Goal: Task Accomplishment & Management: Manage account settings

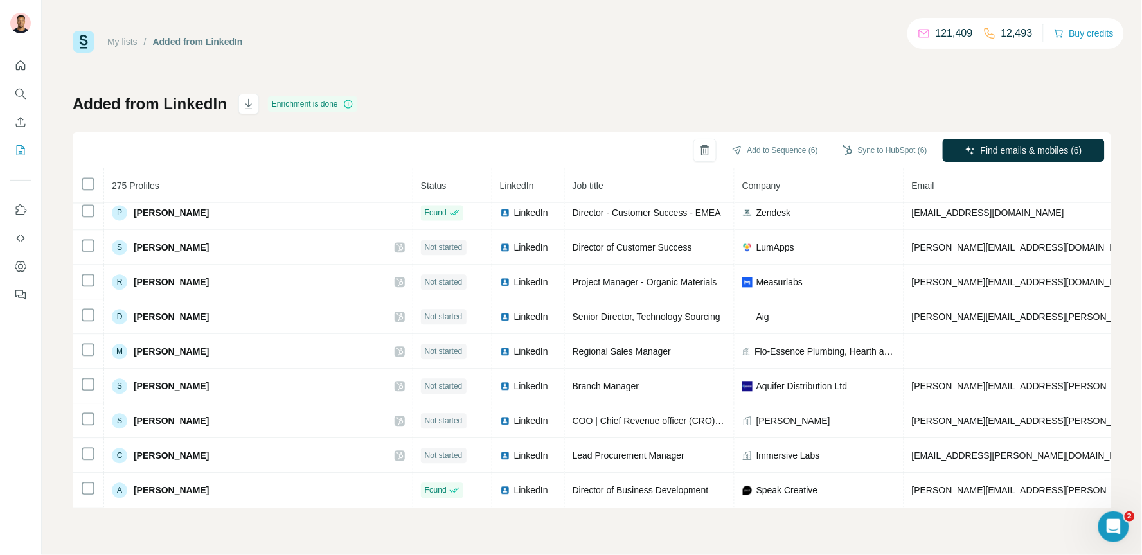
scroll to position [5315, 0]
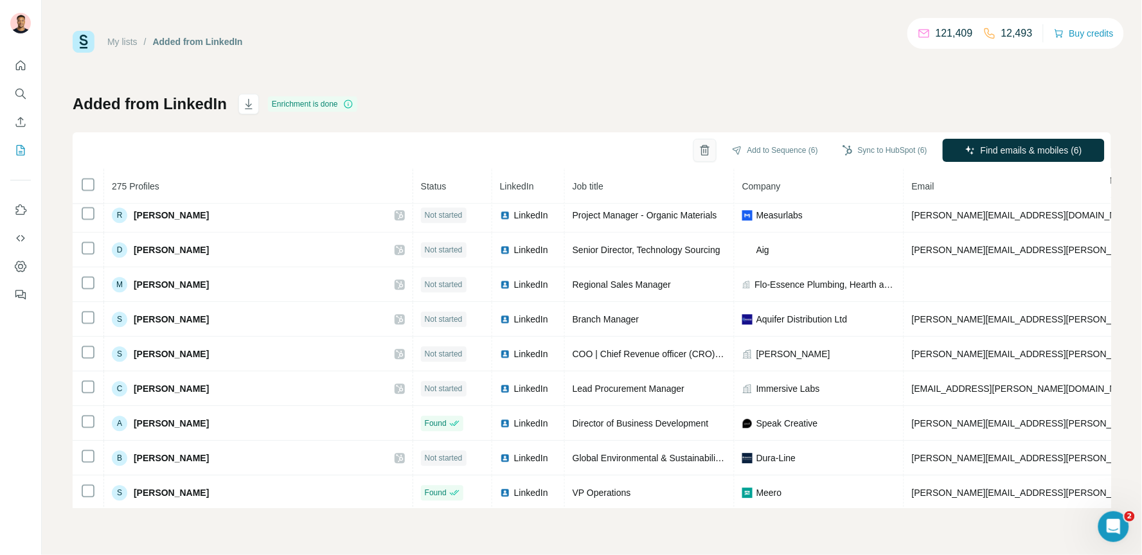
click at [699, 154] on icon "button" at bounding box center [705, 150] width 13 height 13
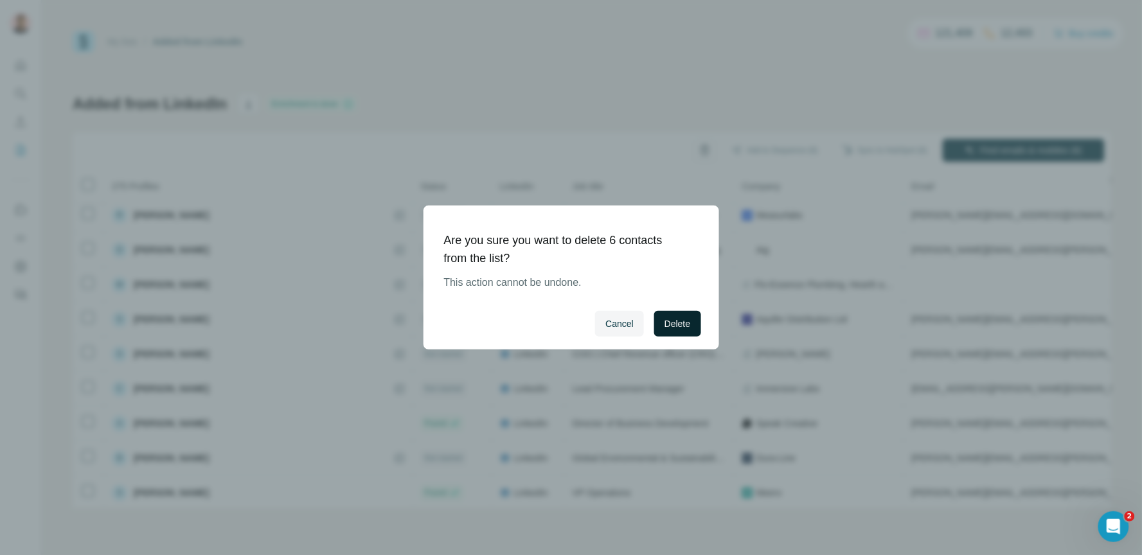
click at [685, 323] on span "Delete" at bounding box center [677, 323] width 26 height 13
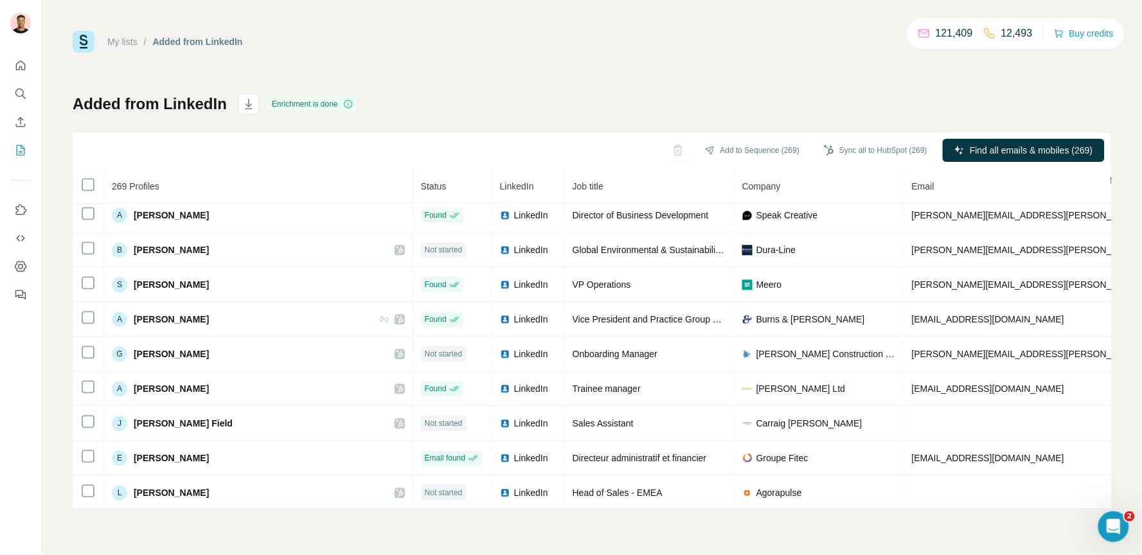
scroll to position [5104, 0]
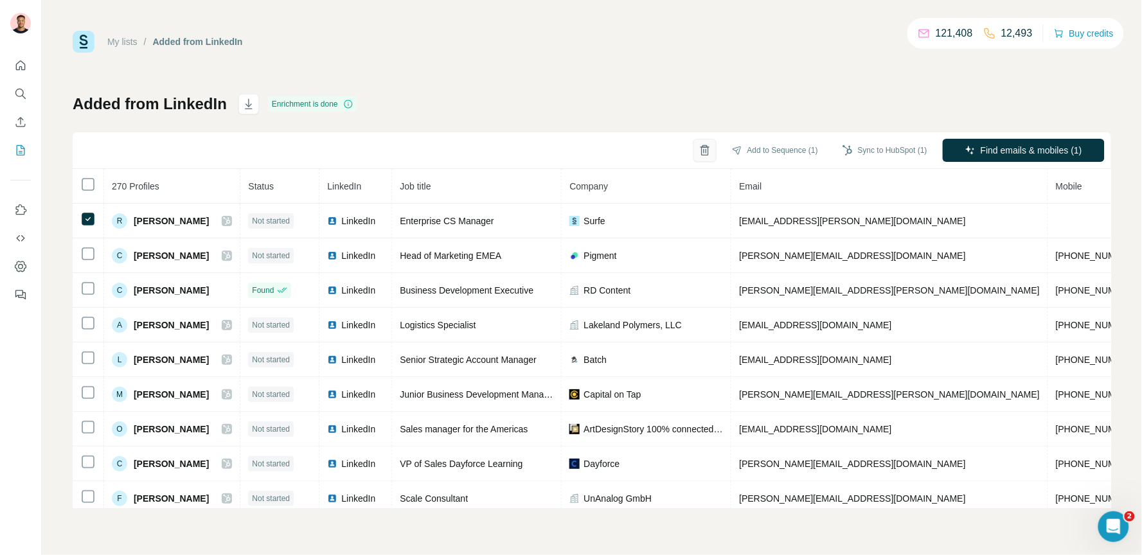
click at [693, 157] on button "button" at bounding box center [704, 150] width 23 height 23
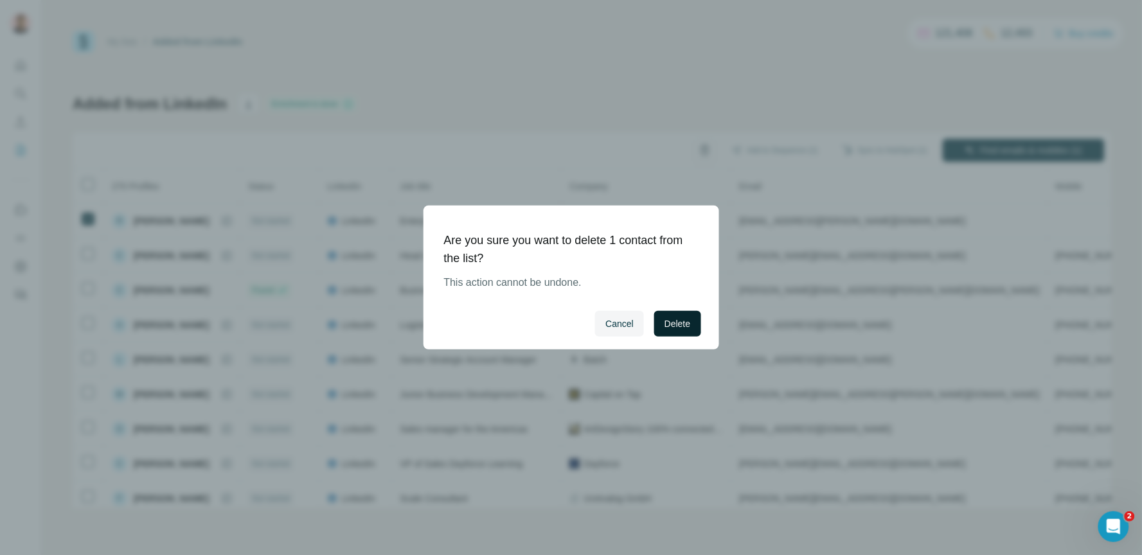
click at [678, 326] on span "Delete" at bounding box center [677, 323] width 26 height 13
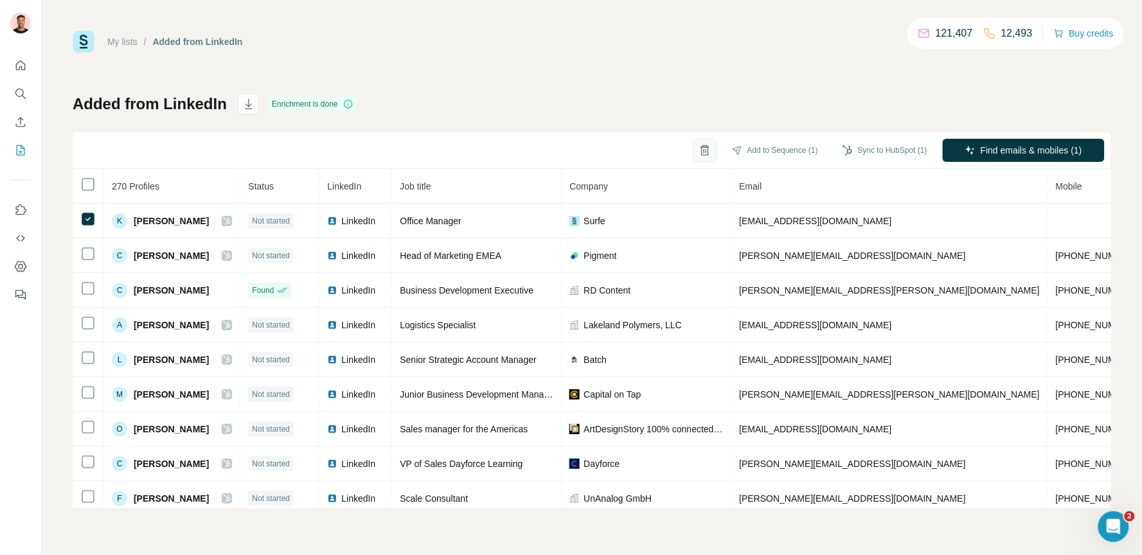
click at [700, 152] on icon "button" at bounding box center [705, 150] width 13 height 13
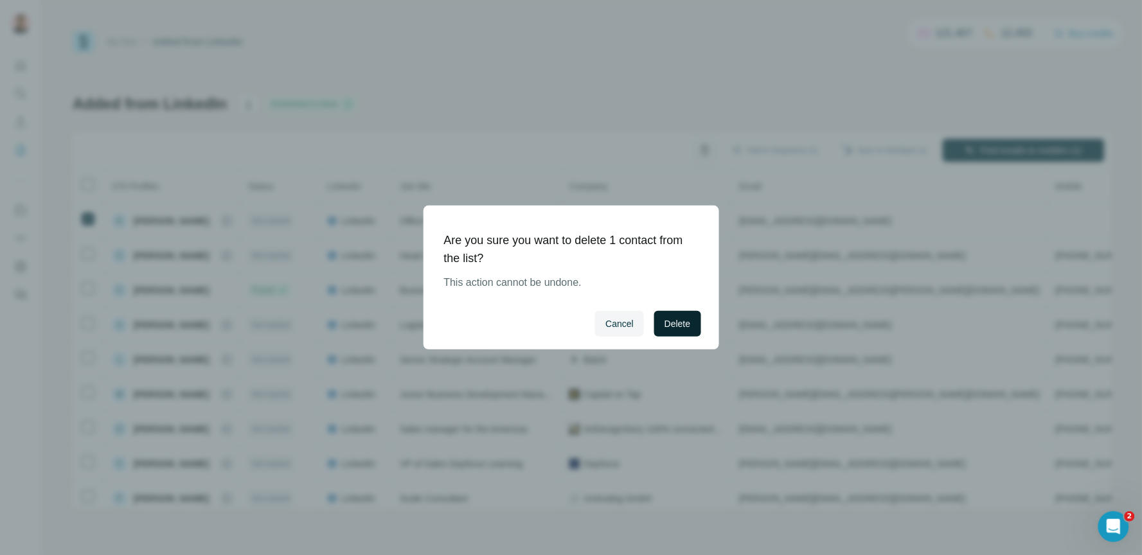
click at [682, 319] on span "Delete" at bounding box center [677, 323] width 26 height 13
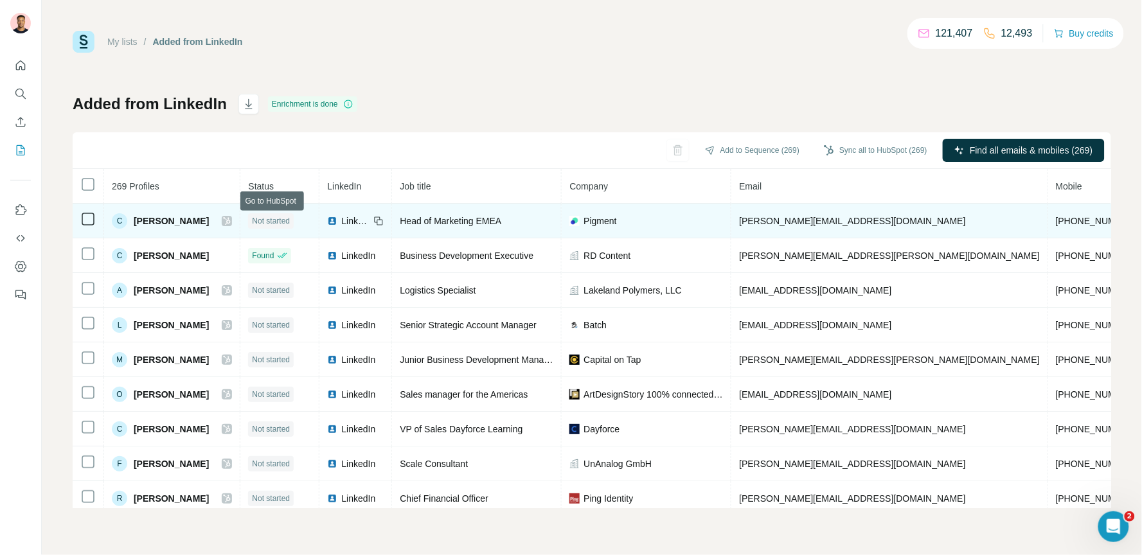
click at [231, 219] on icon at bounding box center [227, 221] width 8 height 10
click at [96, 219] on td at bounding box center [88, 221] width 31 height 35
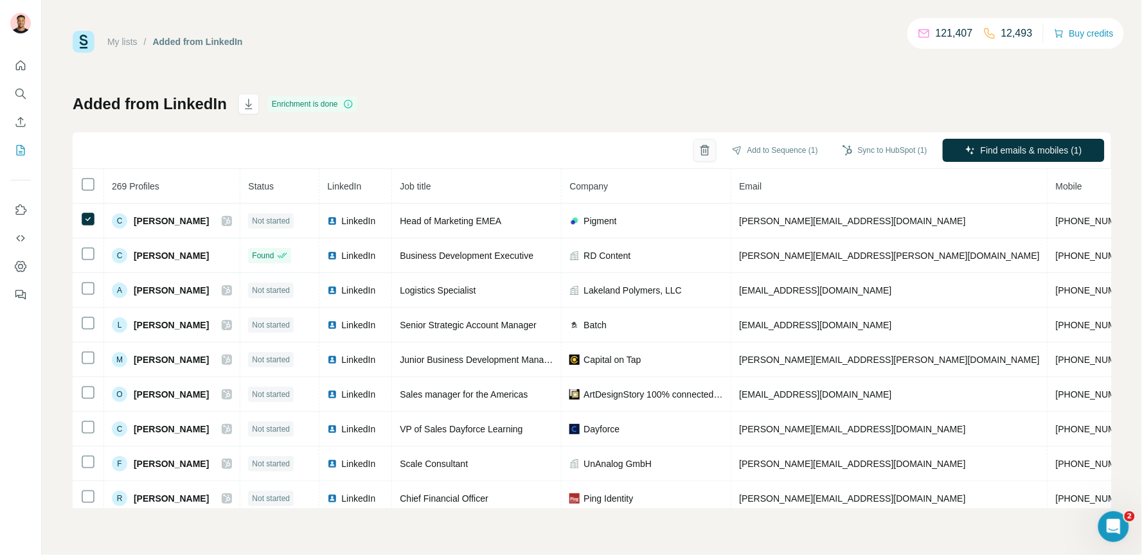
click at [697, 157] on button "button" at bounding box center [704, 150] width 23 height 23
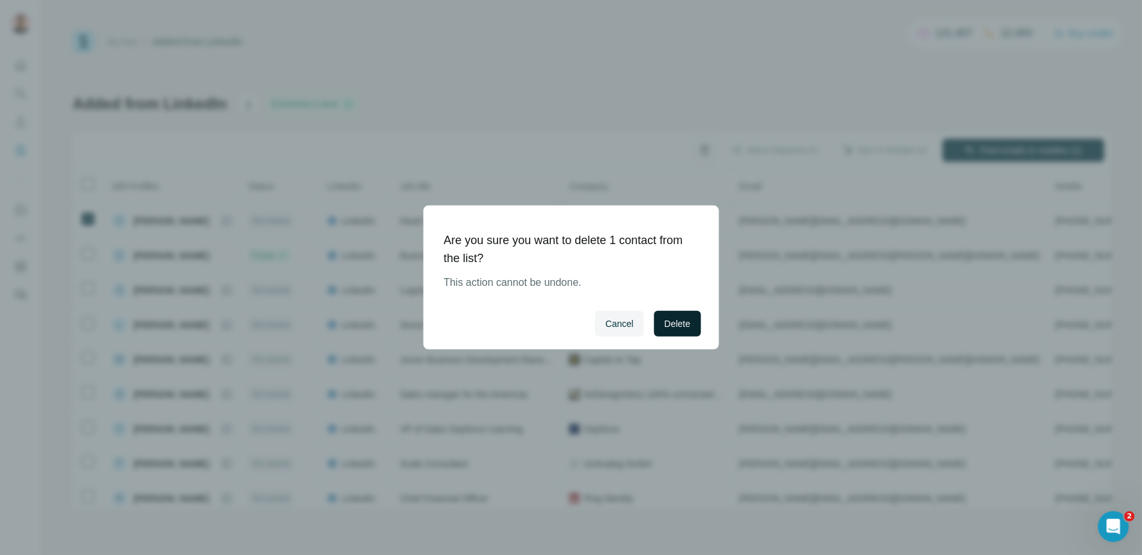
click at [674, 319] on span "Delete" at bounding box center [677, 323] width 26 height 13
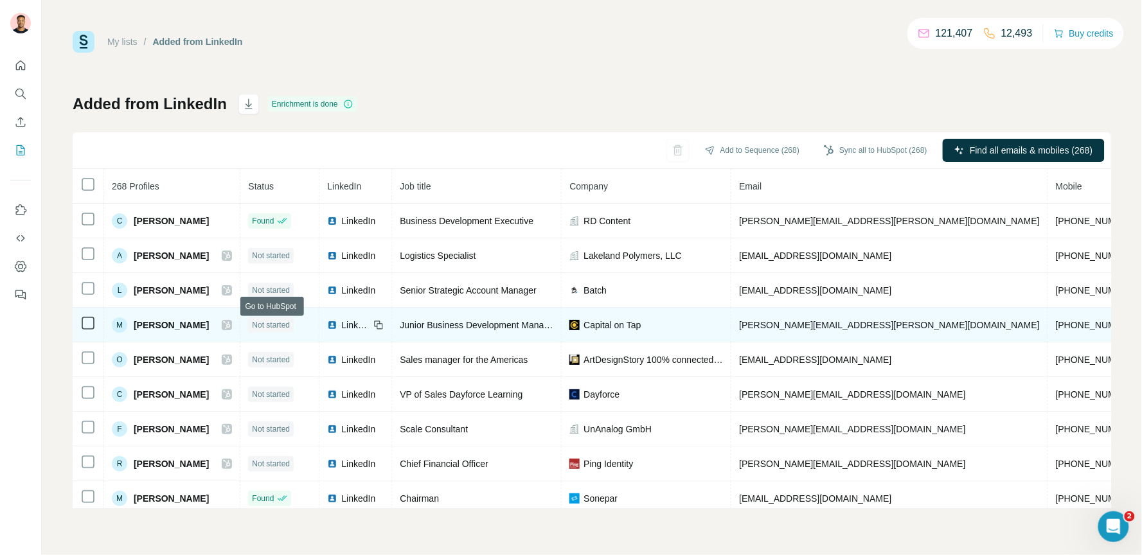
click at [231, 326] on icon at bounding box center [227, 325] width 7 height 8
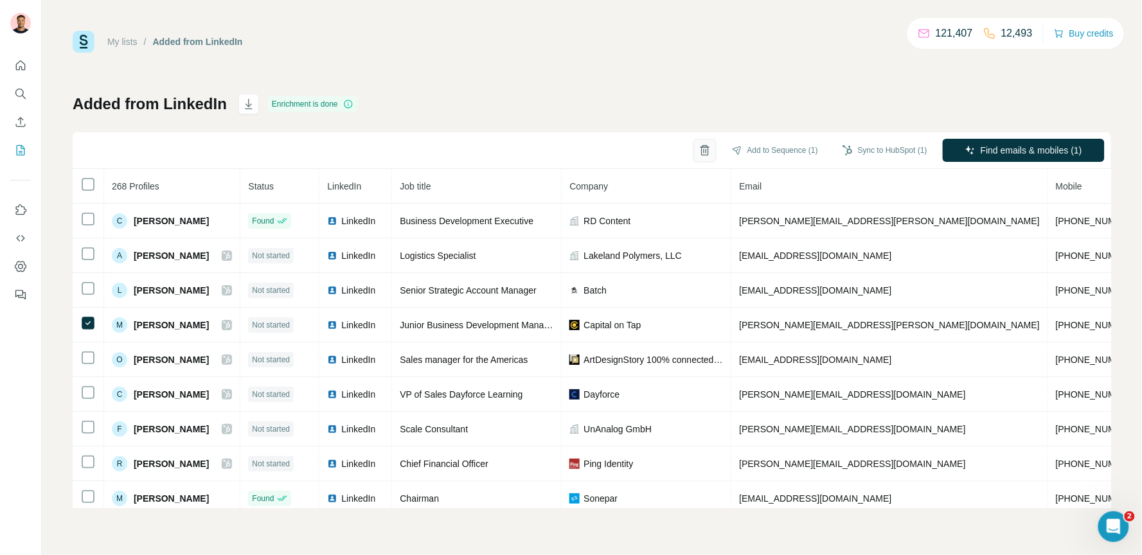
click at [704, 150] on icon "button" at bounding box center [705, 151] width 3 height 4
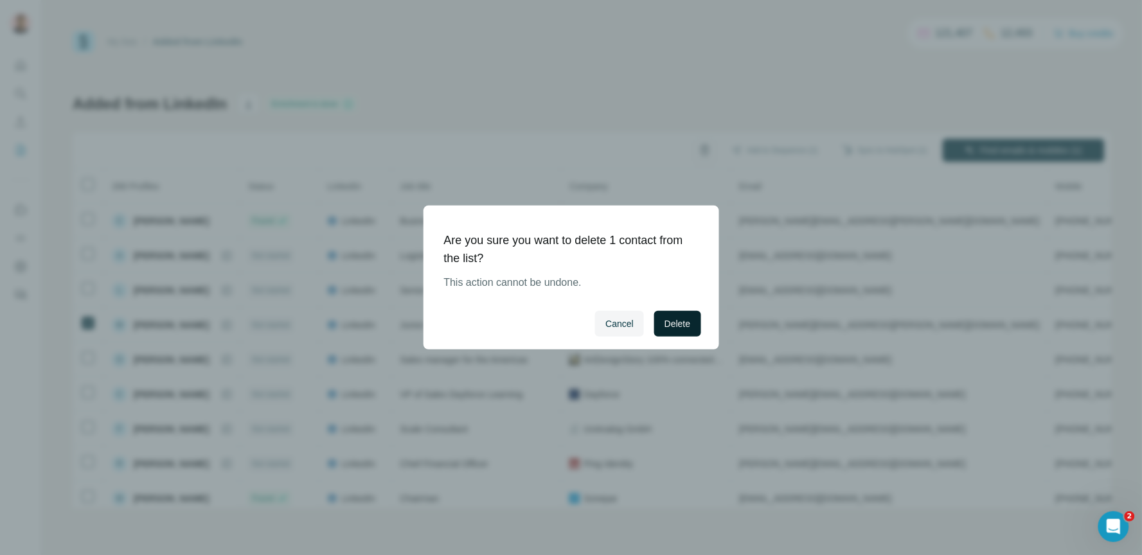
click at [675, 325] on span "Delete" at bounding box center [677, 323] width 26 height 13
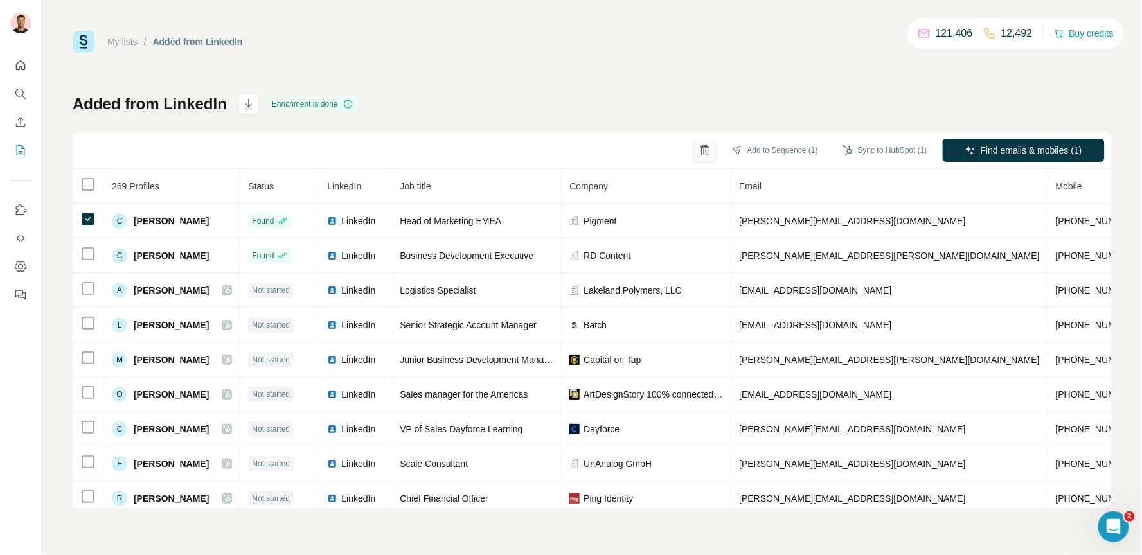
click at [699, 153] on icon "button" at bounding box center [705, 150] width 13 height 13
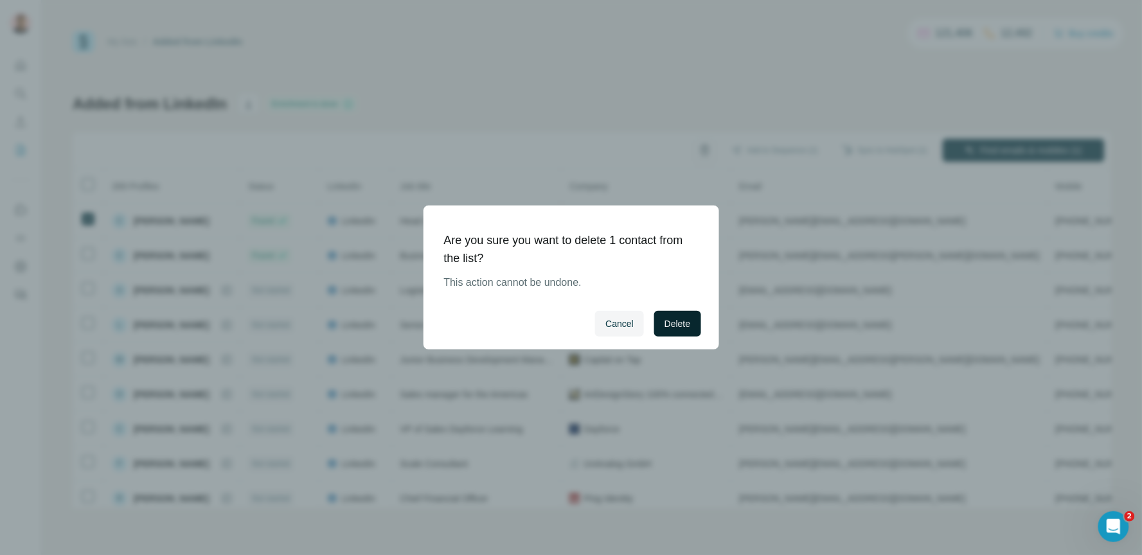
click at [674, 319] on span "Delete" at bounding box center [677, 323] width 26 height 13
